Goal: Information Seeking & Learning: Learn about a topic

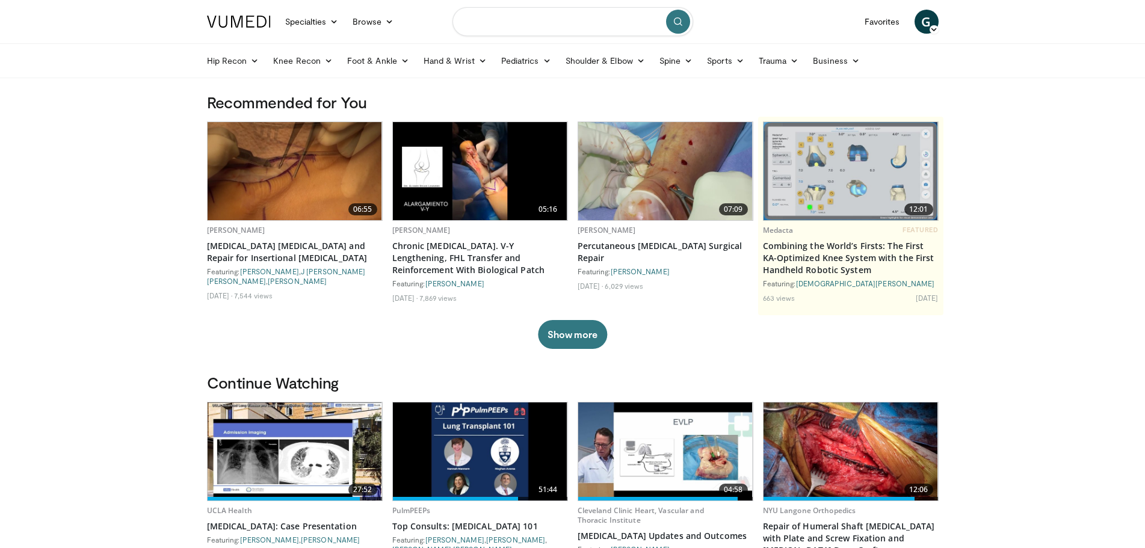
click at [532, 24] on input "Search topics, interventions" at bounding box center [572, 21] width 241 height 29
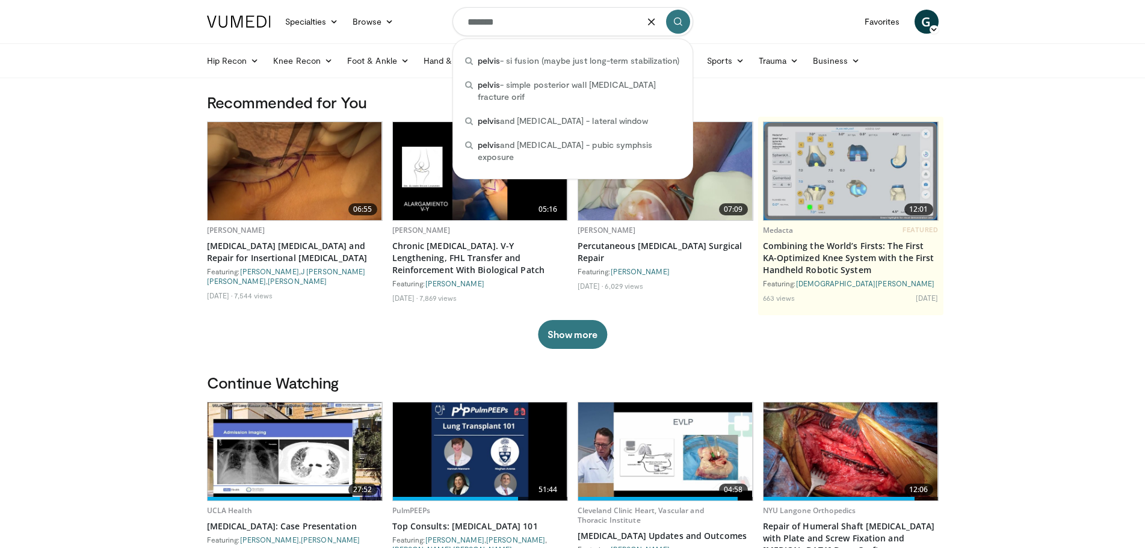
type input "******"
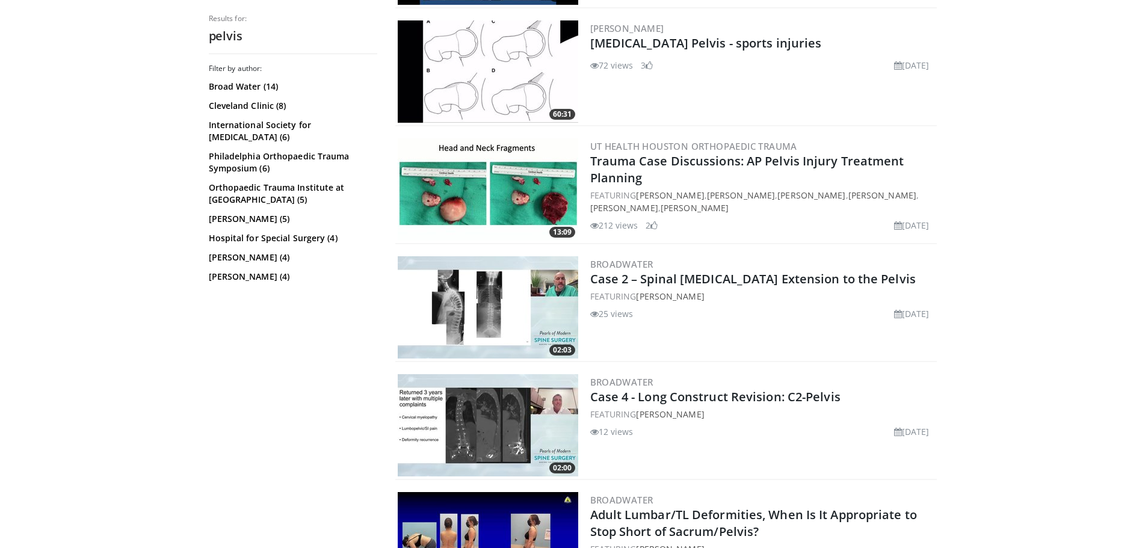
scroll to position [963, 0]
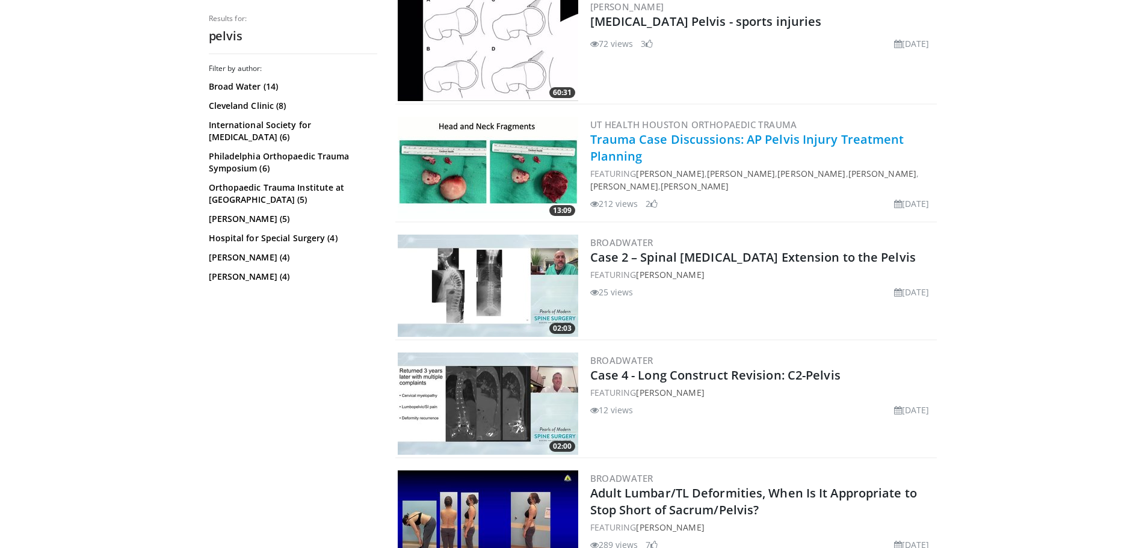
click at [677, 134] on link "Trauma Case Discussions: AP Pelvis Injury Treatment Planning" at bounding box center [747, 147] width 314 height 33
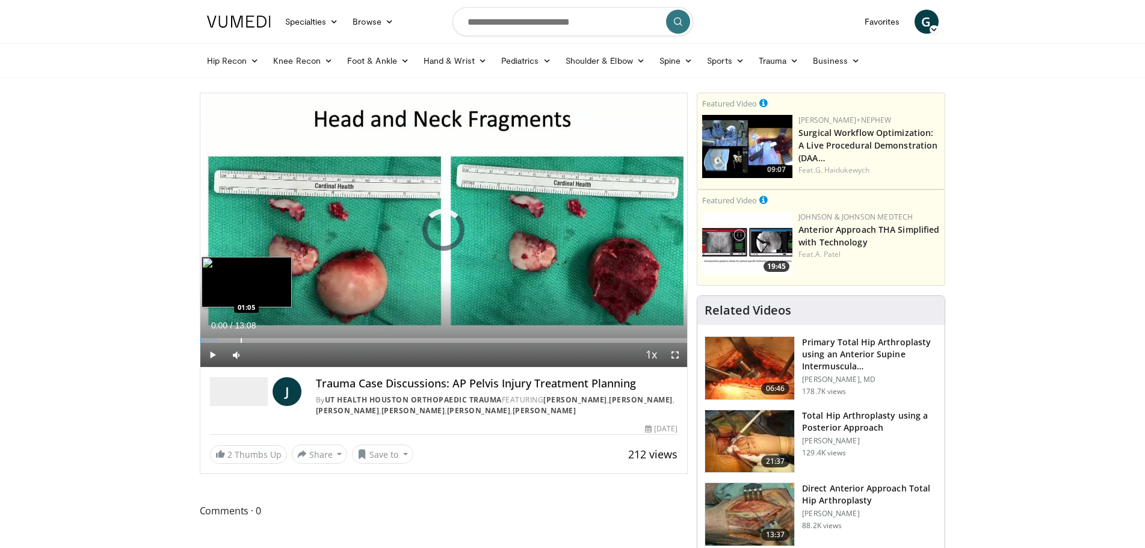
click at [241, 336] on div "Loaded : 3.81% 00:00 01:05" at bounding box center [443, 336] width 487 height 11
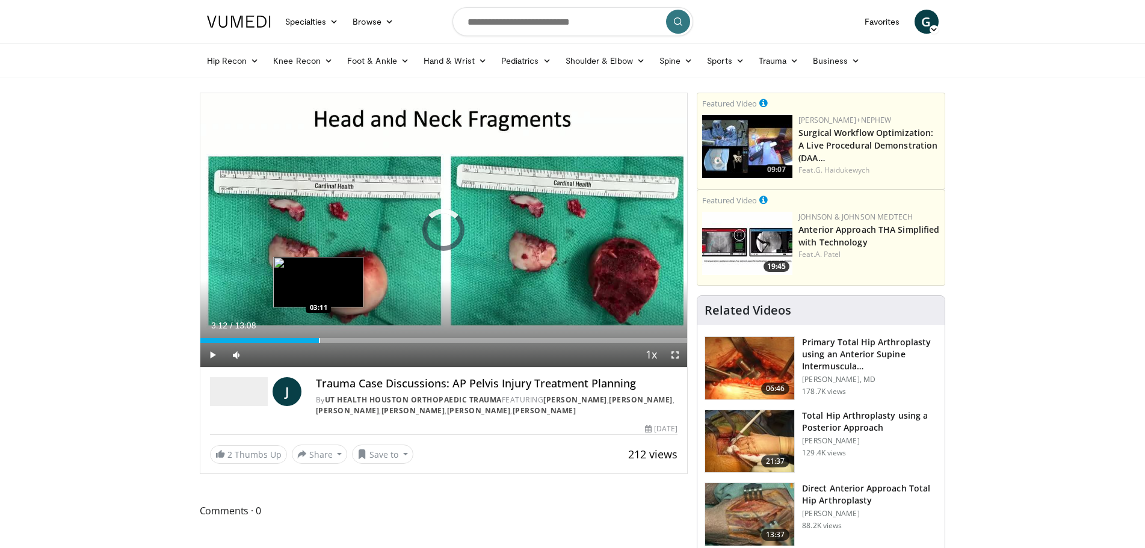
click at [319, 339] on div "Progress Bar" at bounding box center [319, 340] width 1 height 5
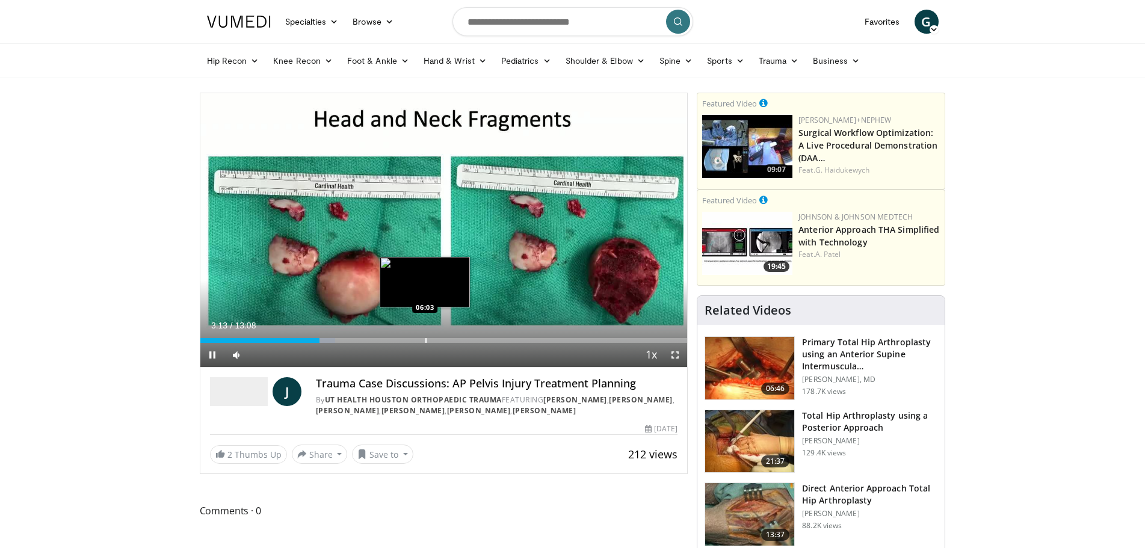
click at [425, 342] on div "Progress Bar" at bounding box center [425, 340] width 1 height 5
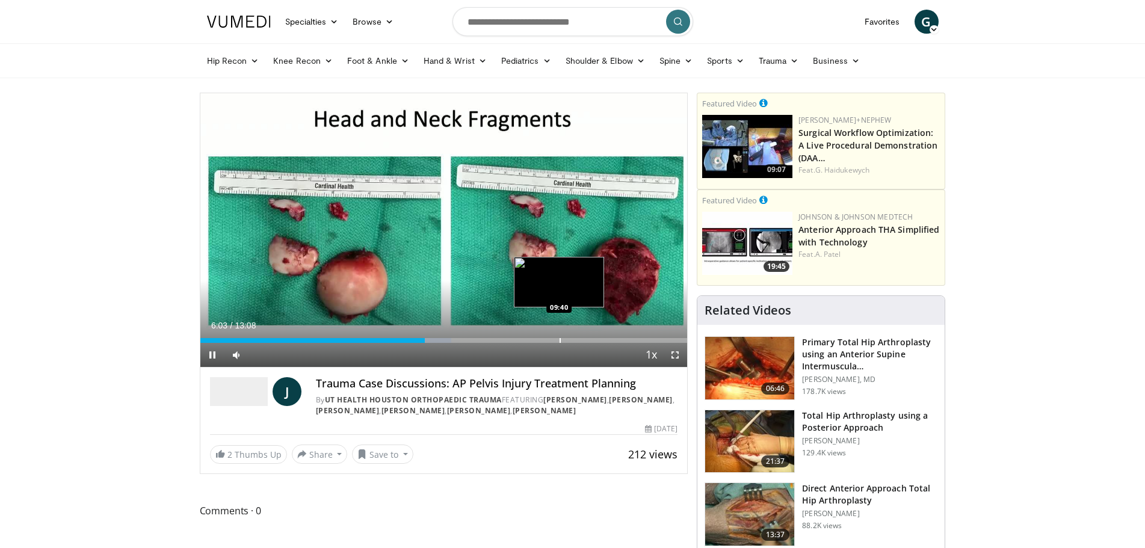
click at [559, 339] on div "Progress Bar" at bounding box center [559, 340] width 1 height 5
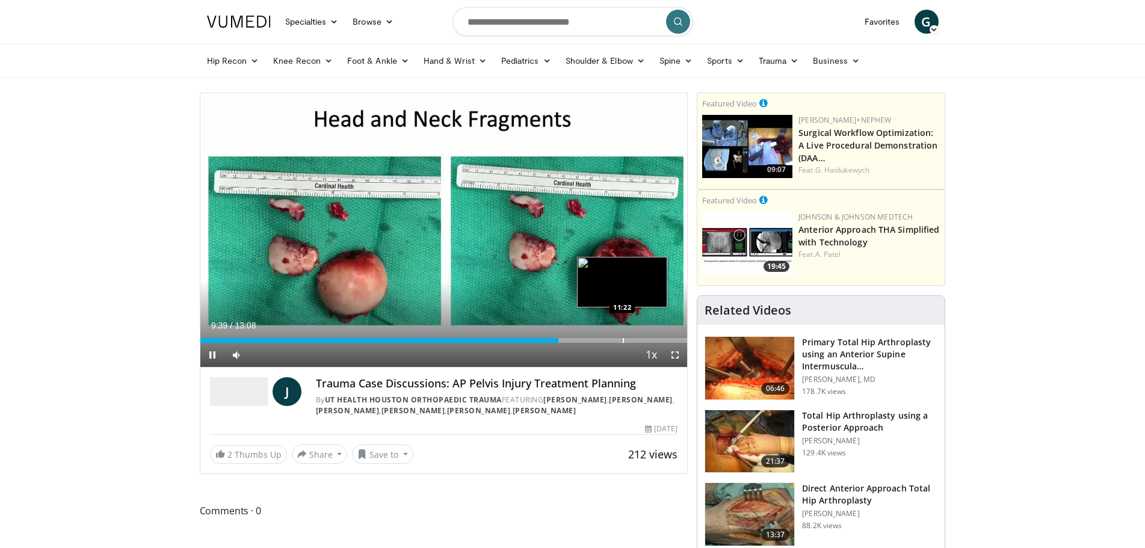
click at [623, 338] on div "Progress Bar" at bounding box center [623, 340] width 1 height 5
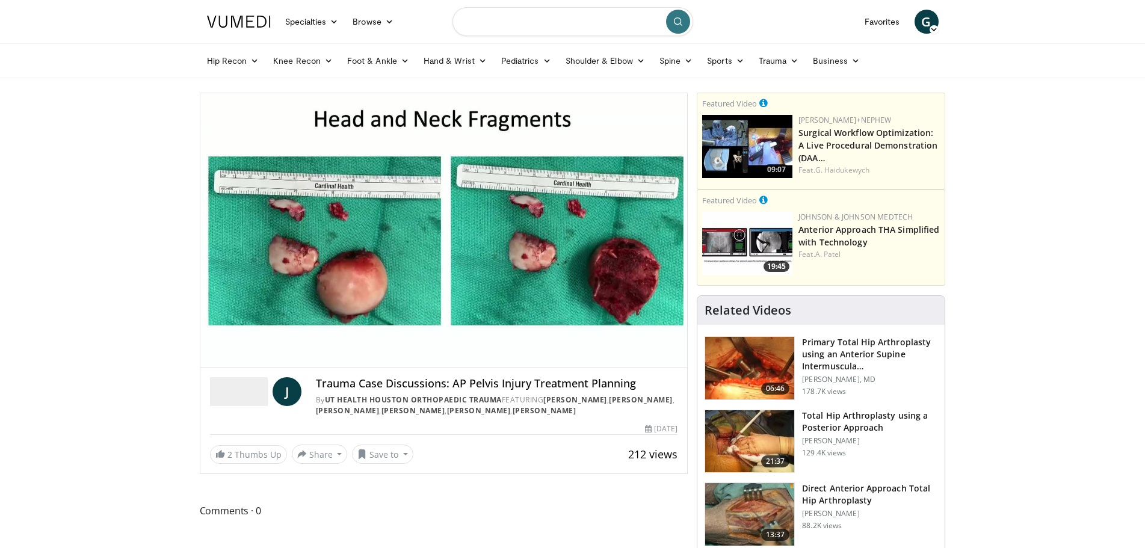
click at [487, 23] on input "Search topics, interventions" at bounding box center [572, 21] width 241 height 29
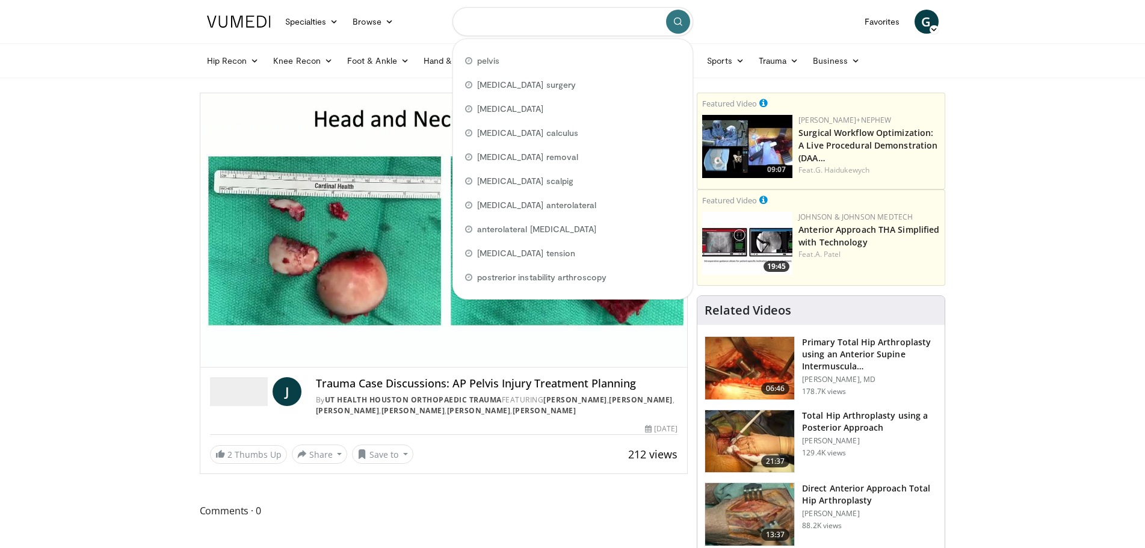
type input "*"
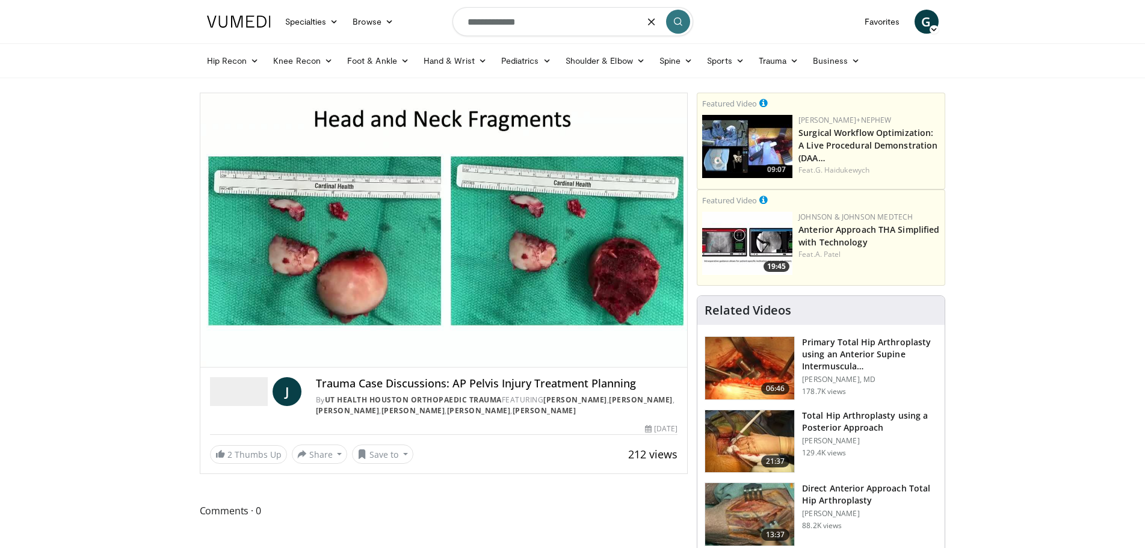
type input "**********"
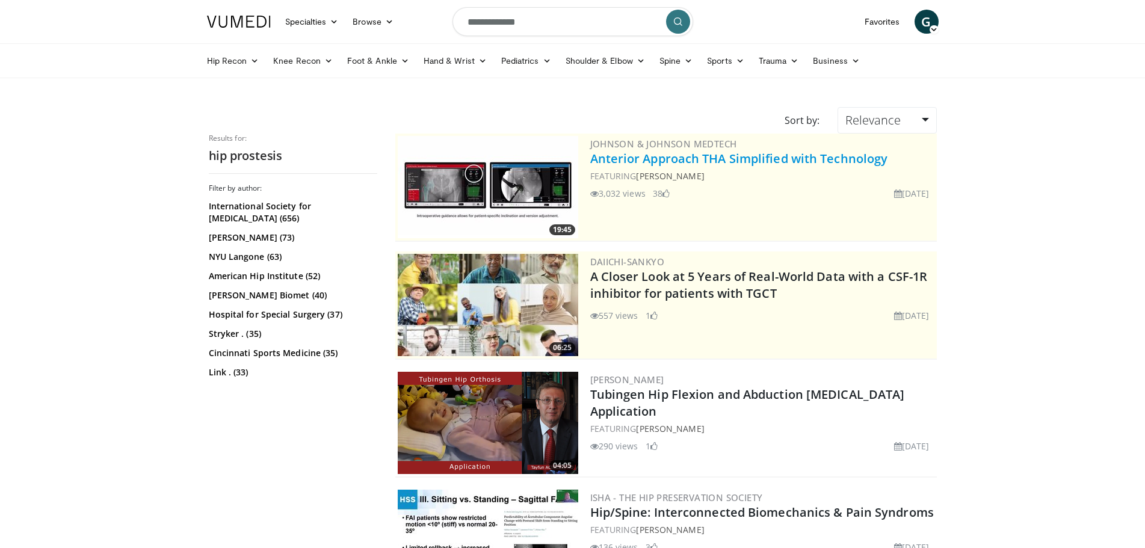
click at [693, 159] on link "Anterior Approach THA Simplified with Technology" at bounding box center [739, 158] width 298 height 16
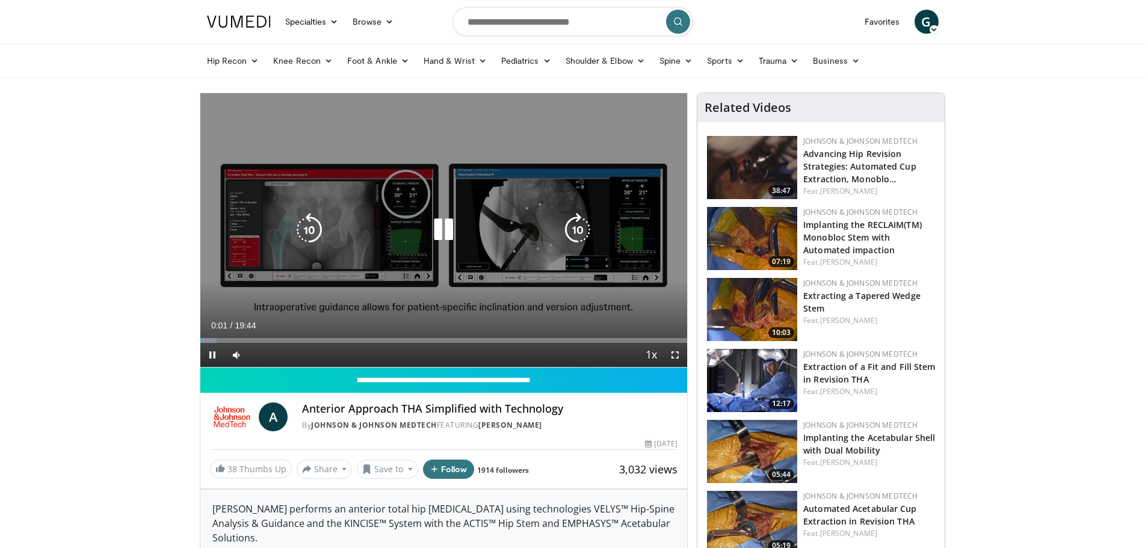
click at [436, 226] on icon "Video Player" at bounding box center [444, 230] width 34 height 34
click at [437, 224] on icon "Video Player" at bounding box center [444, 230] width 34 height 34
